Goal: Task Accomplishment & Management: Use online tool/utility

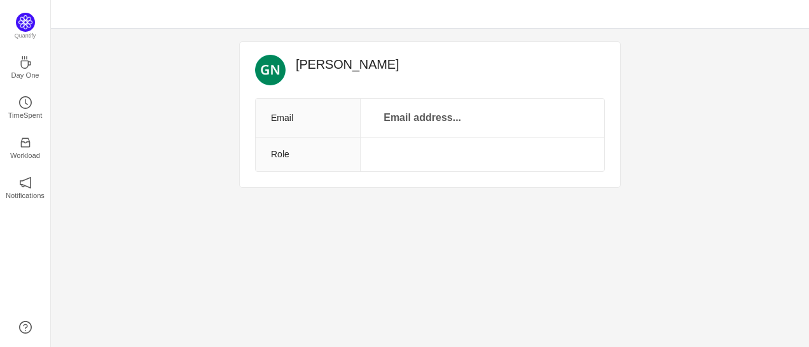
click at [354, 244] on div "[PERSON_NAME] Email Email address... Role Quantify Day One TimeSpent Workload N…" at bounding box center [430, 188] width 758 height 318
click at [20, 111] on p "TimeSpent" at bounding box center [25, 114] width 34 height 11
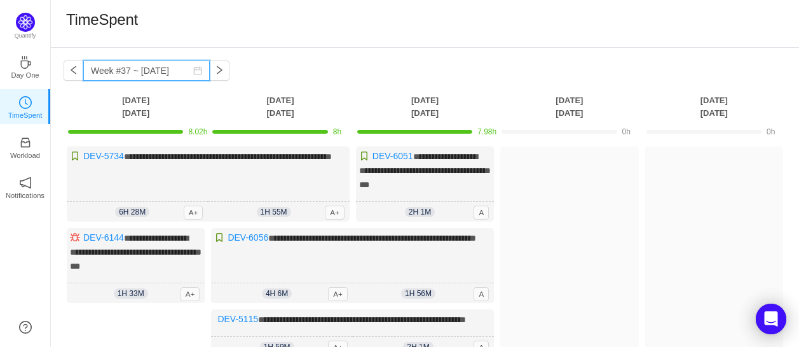
click at [110, 72] on input "Week #37 ~ [DATE]" at bounding box center [146, 70] width 127 height 20
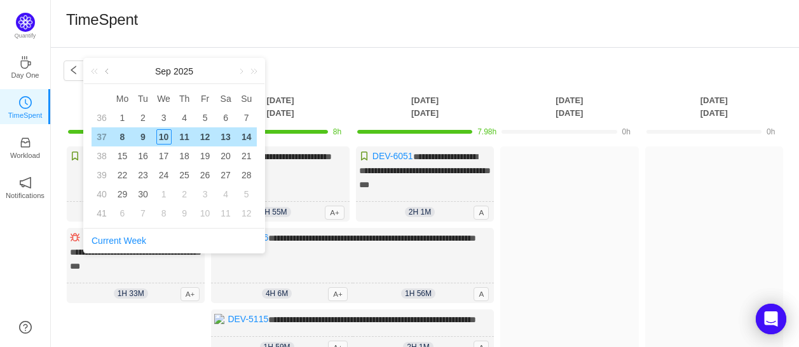
click at [104, 69] on link at bounding box center [107, 71] width 11 height 25
click at [123, 155] on div "14" at bounding box center [121, 155] width 15 height 15
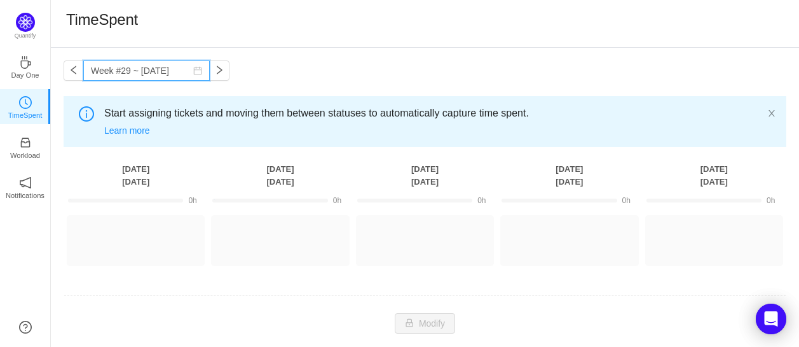
click at [157, 69] on input "Week #29 ~ [DATE]" at bounding box center [146, 70] width 127 height 20
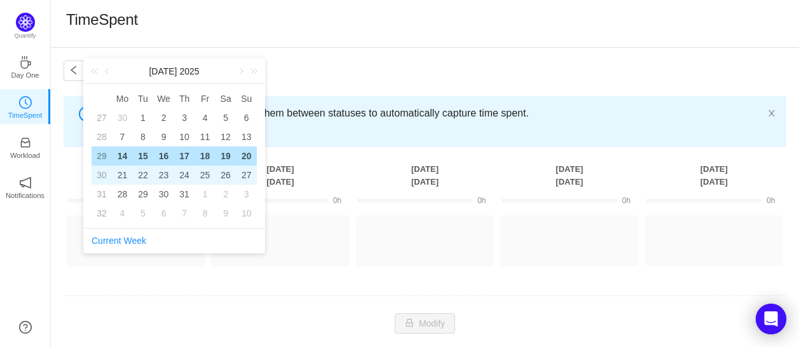
click at [123, 172] on div "21" at bounding box center [121, 174] width 15 height 15
type input "Week #30 ~ [DATE]"
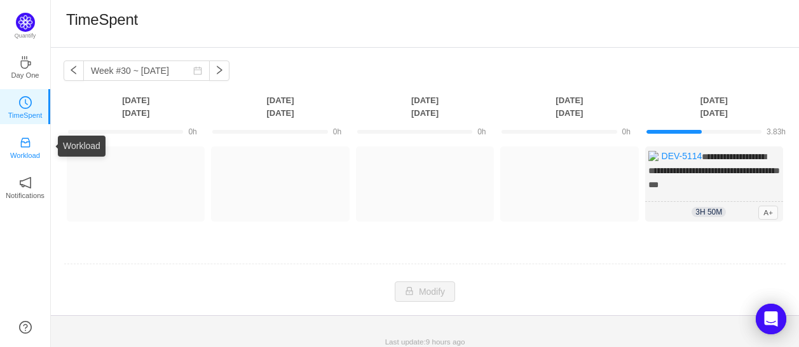
click at [33, 149] on p "Workload" at bounding box center [25, 154] width 30 height 11
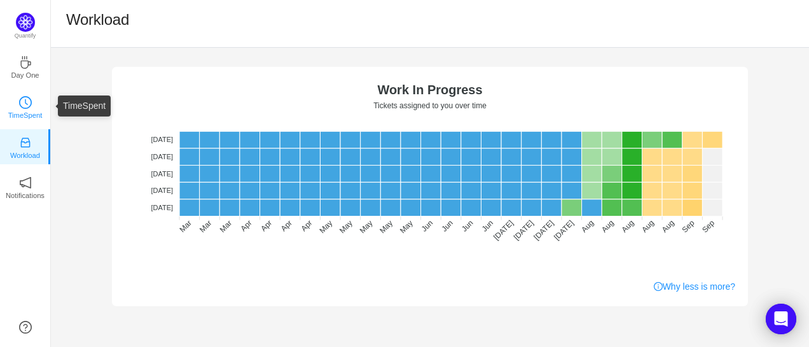
click at [31, 114] on p "TimeSpent" at bounding box center [25, 114] width 34 height 11
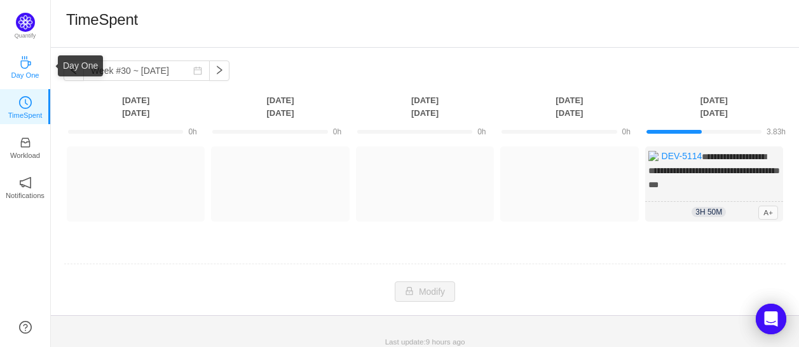
click at [29, 74] on p "Day One" at bounding box center [25, 74] width 28 height 11
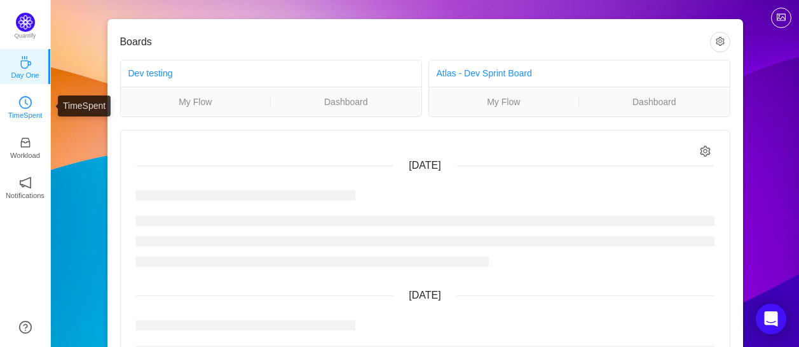
click at [26, 111] on p "TimeSpent" at bounding box center [25, 114] width 34 height 11
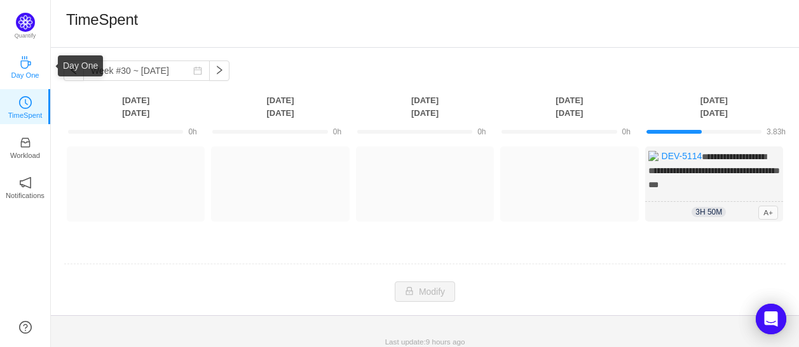
click at [29, 72] on p "Day One" at bounding box center [25, 74] width 28 height 11
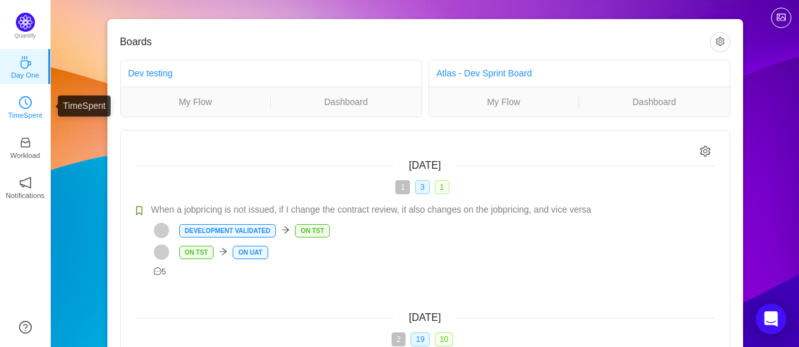
click at [28, 99] on icon "icon: clock-circle" at bounding box center [25, 102] width 13 height 13
